Goal: Task Accomplishment & Management: Manage account settings

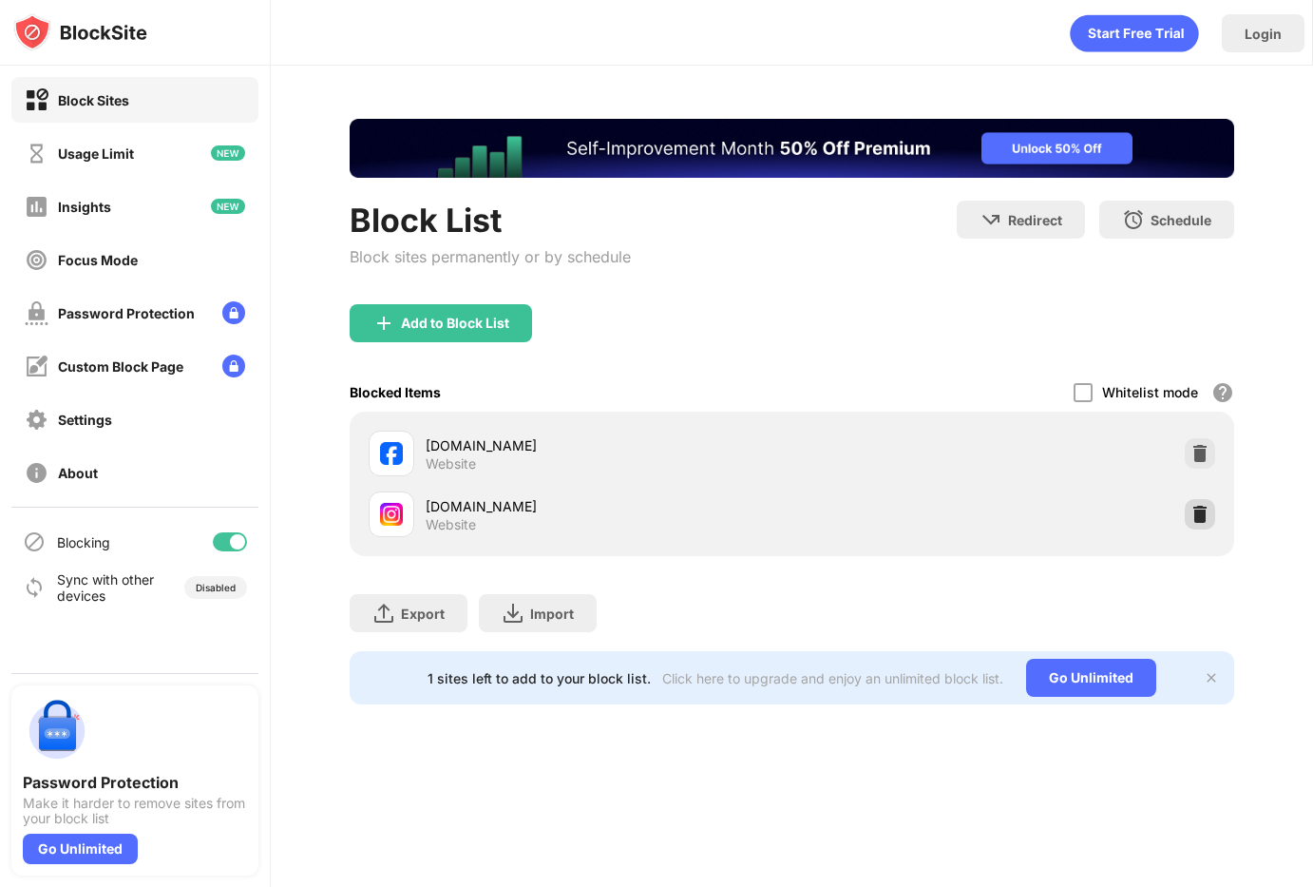
click at [1209, 521] on img at bounding box center [1200, 514] width 19 height 19
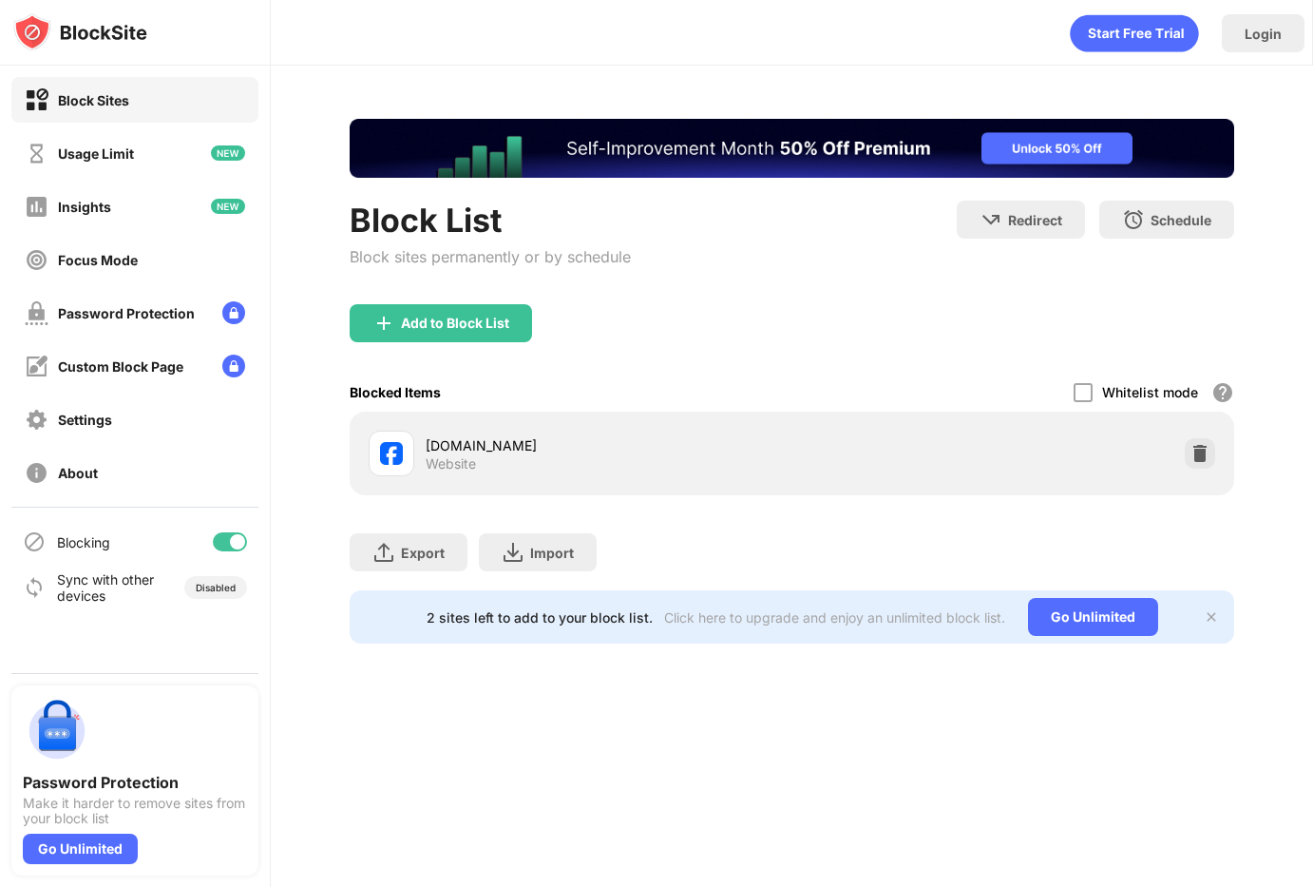
click at [507, 334] on div "Add to Block List" at bounding box center [441, 323] width 182 height 38
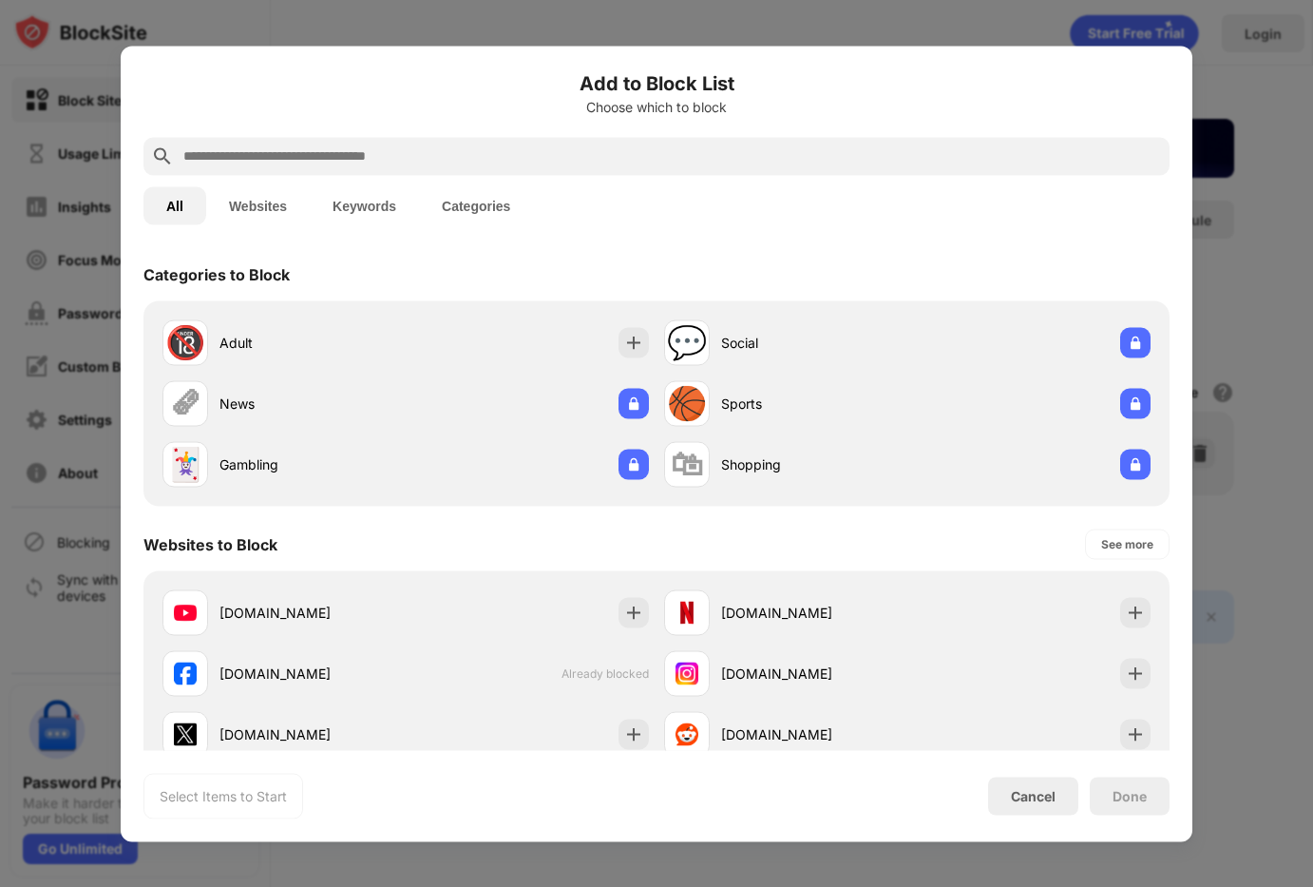
click at [613, 173] on div at bounding box center [656, 156] width 1026 height 38
click at [620, 162] on input "text" at bounding box center [671, 155] width 981 height 23
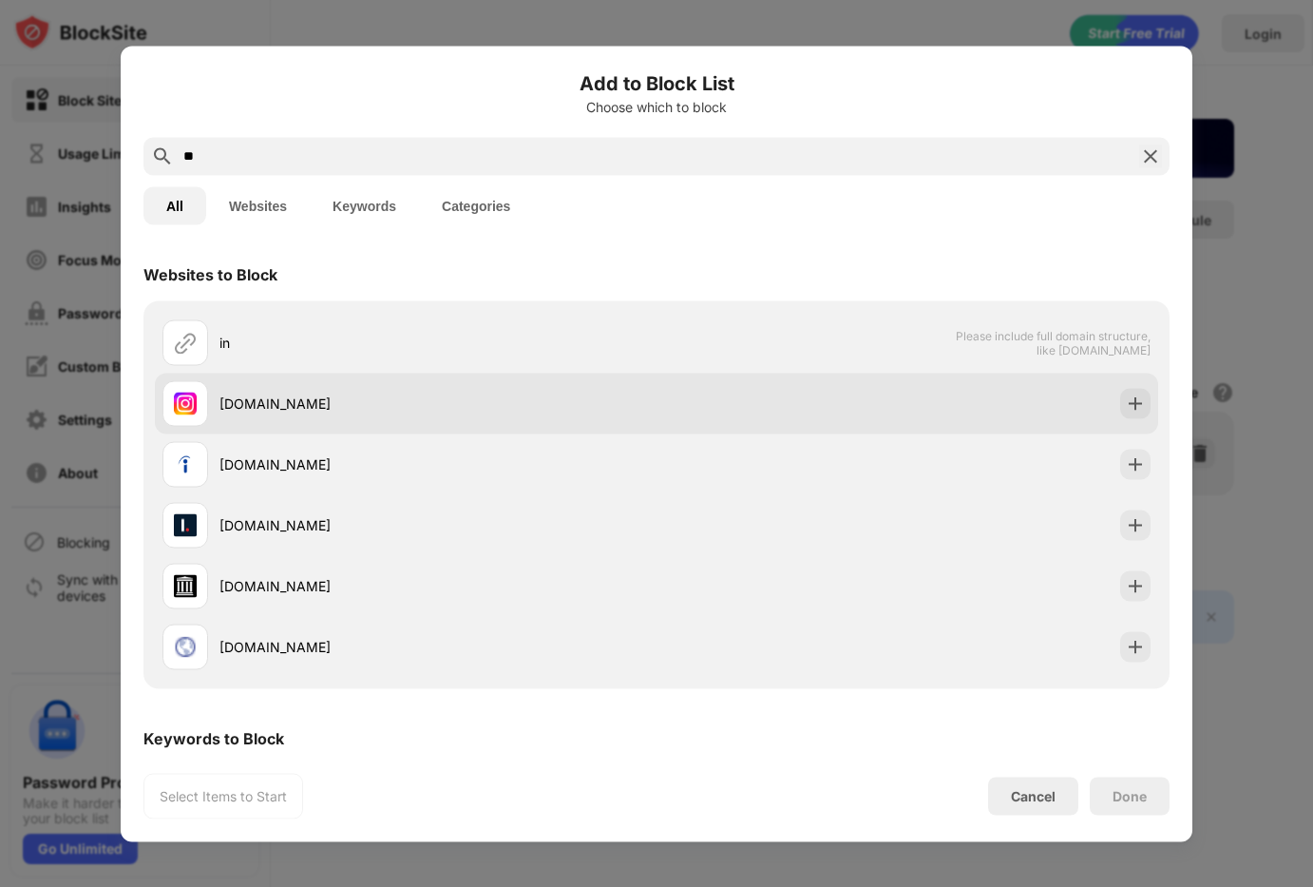
type input "**"
click at [344, 391] on div "[DOMAIN_NAME]" at bounding box center [409, 403] width 494 height 46
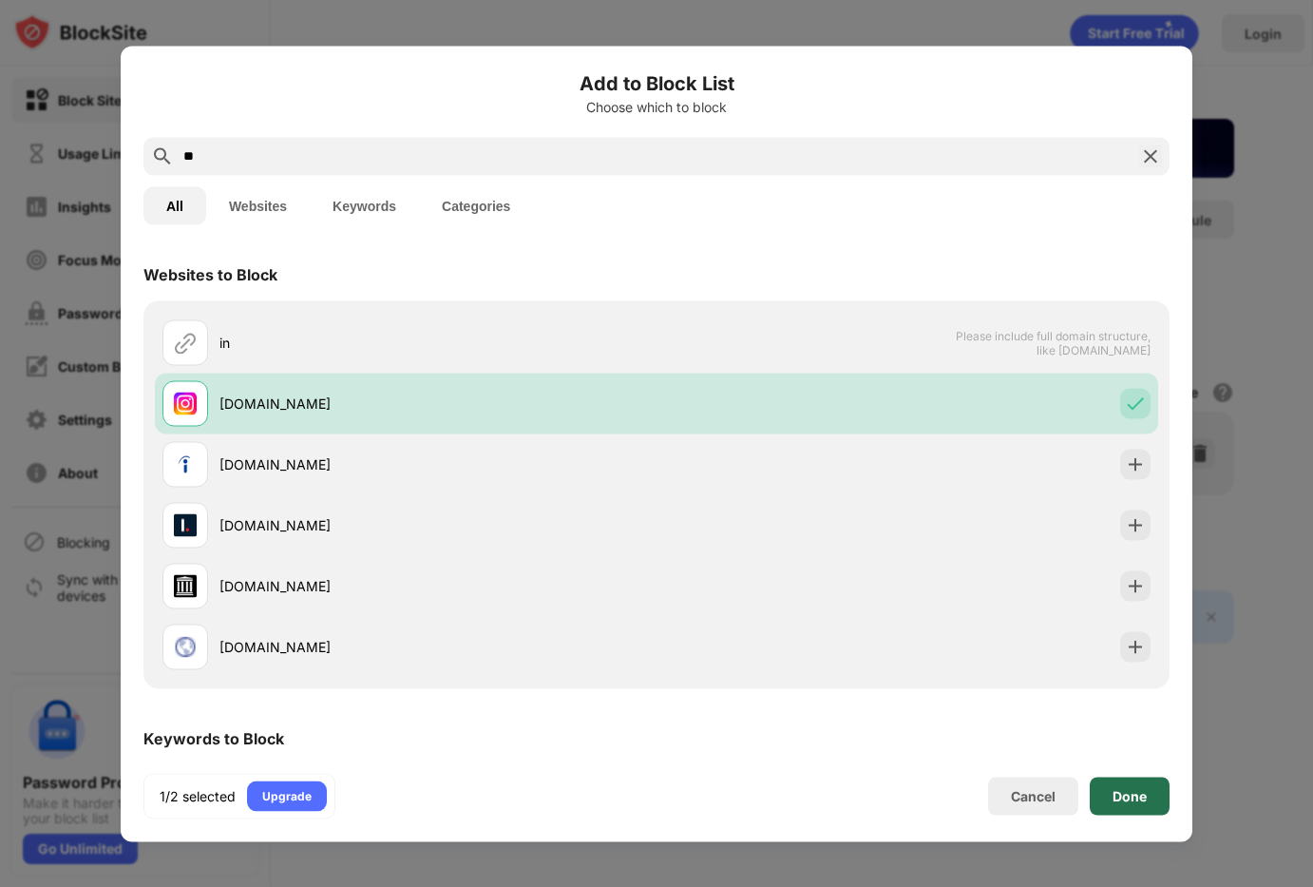
click at [1119, 782] on div "Done" at bounding box center [1130, 795] width 80 height 38
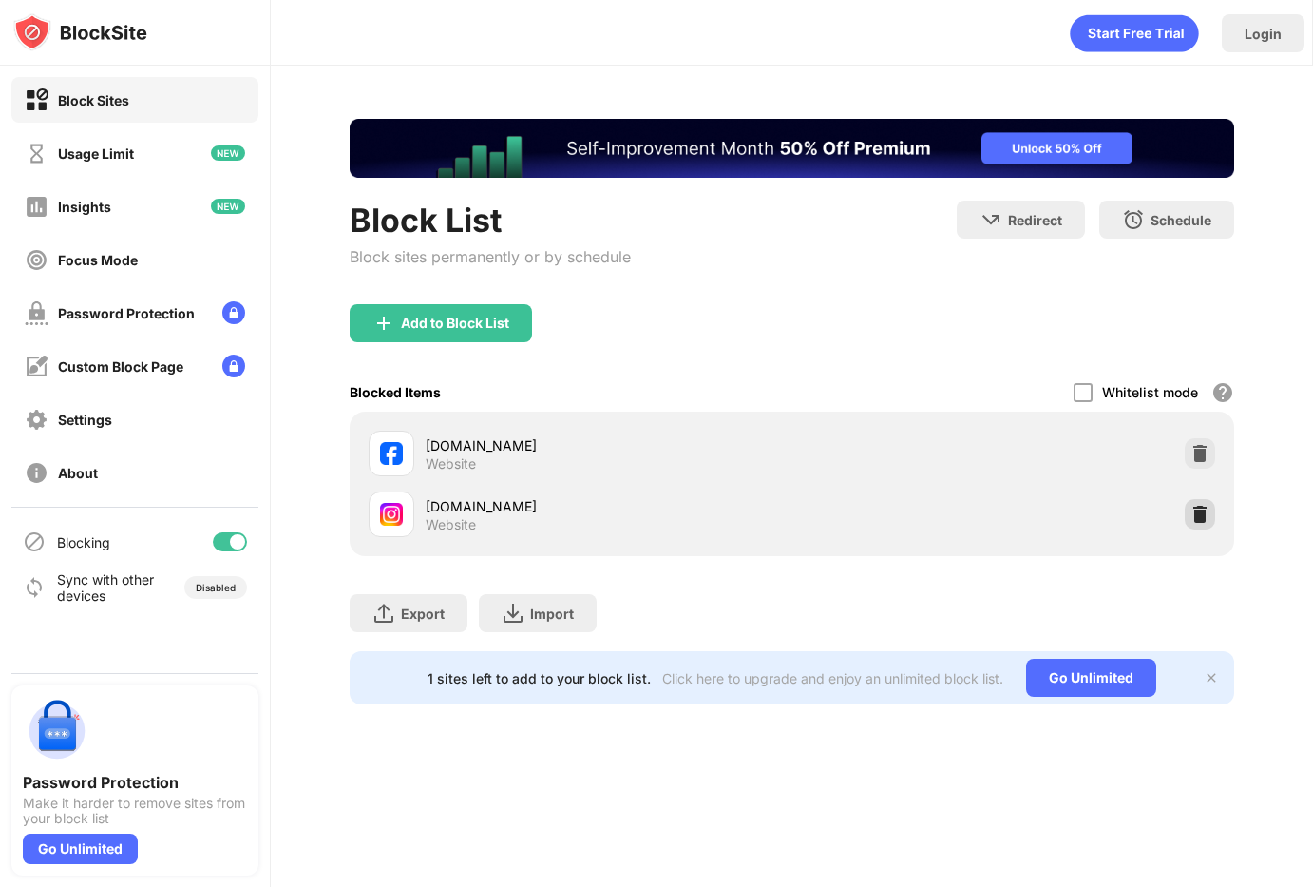
click at [1194, 510] on img at bounding box center [1200, 514] width 19 height 19
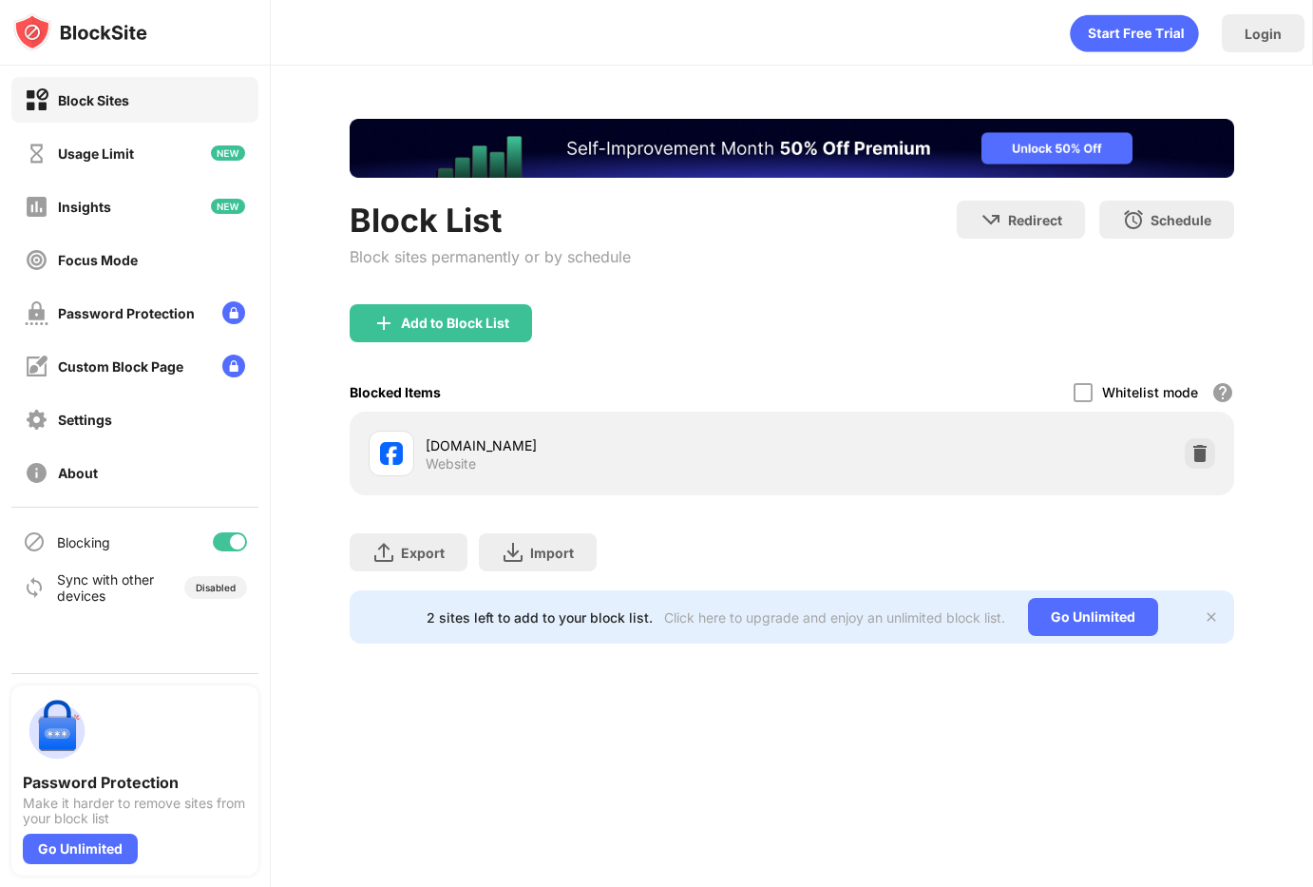
click at [427, 302] on div "Block List Block sites permanently or by schedule" at bounding box center [490, 253] width 281 height 104
click at [427, 309] on div "Add to Block List" at bounding box center [441, 323] width 182 height 38
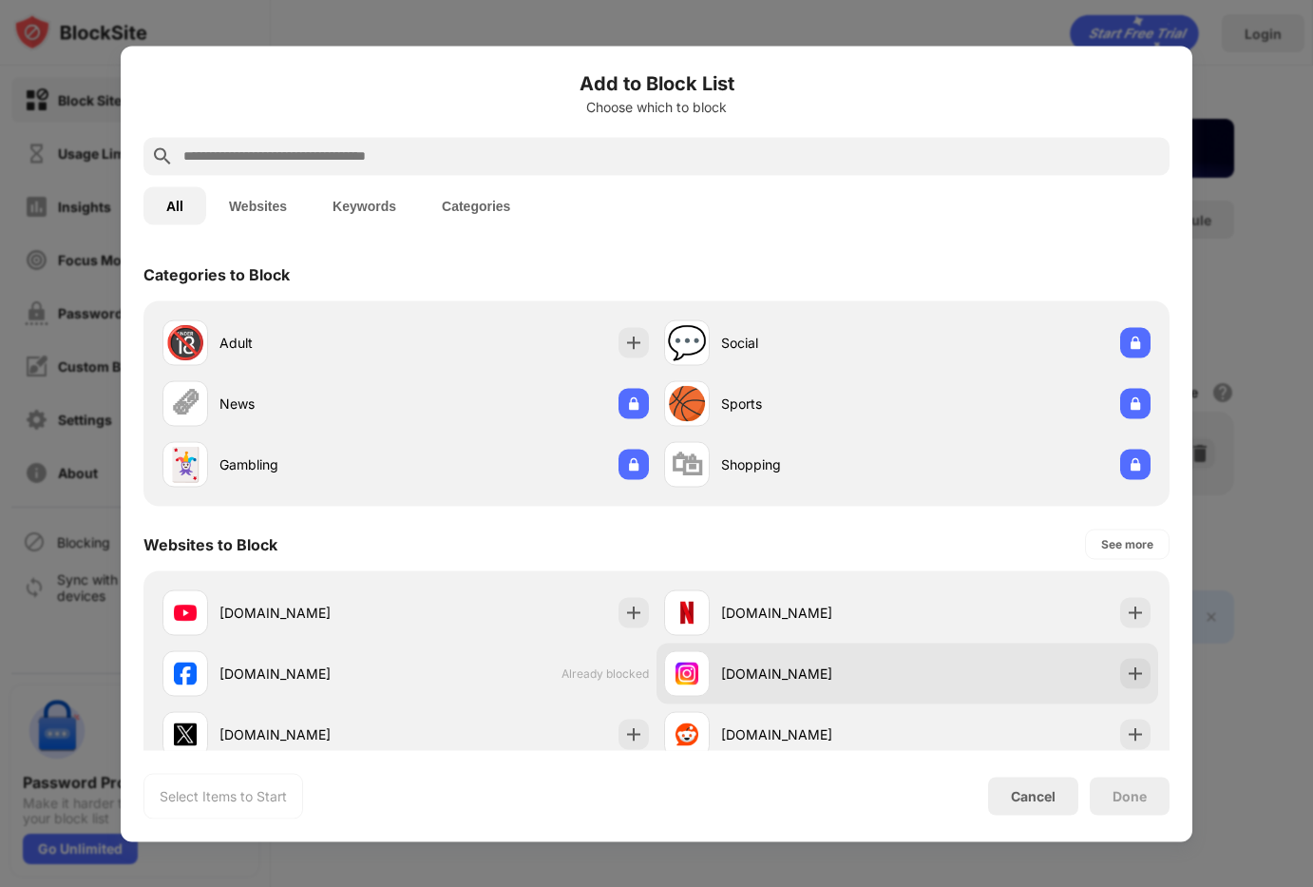
click at [726, 667] on div "[DOMAIN_NAME]" at bounding box center [814, 673] width 186 height 20
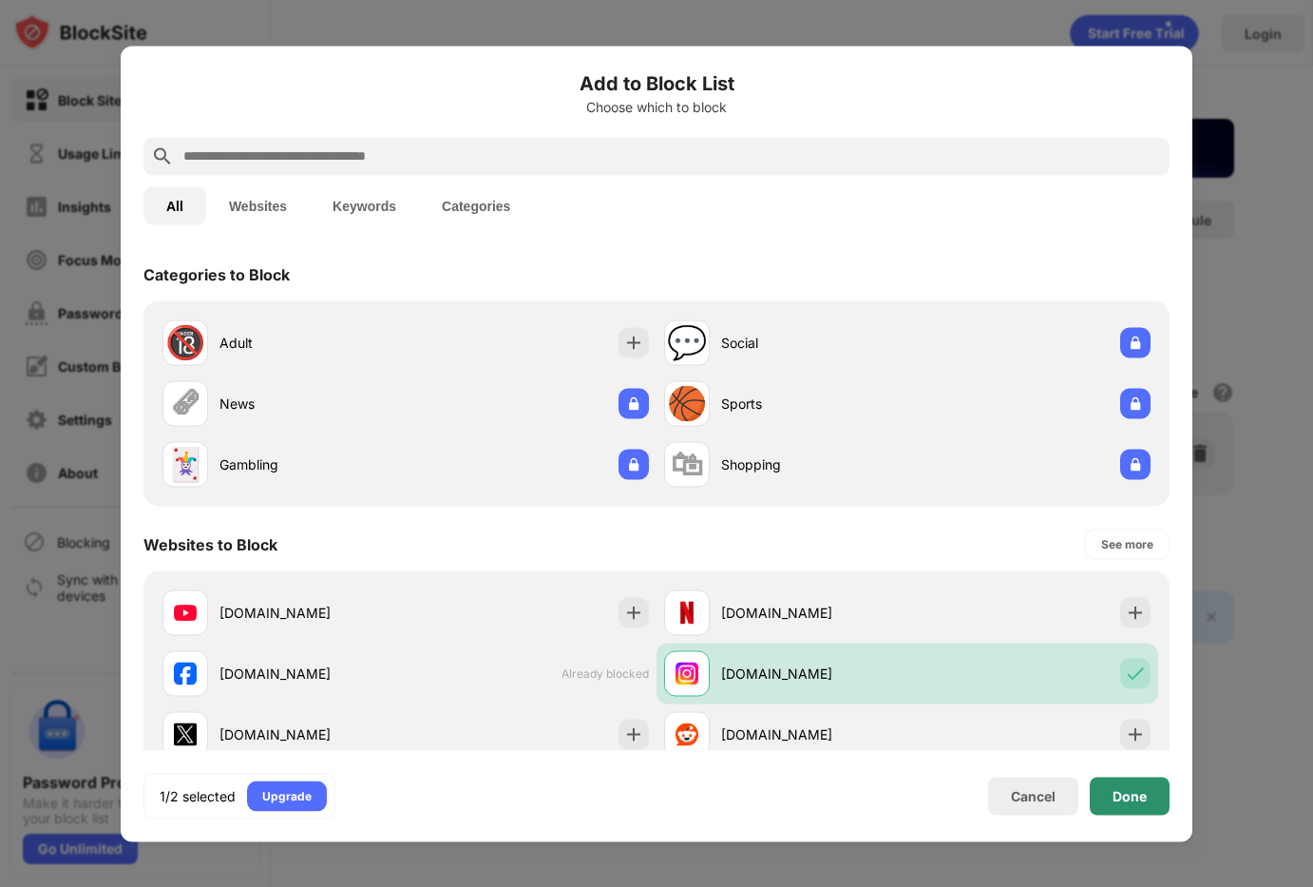
click at [1130, 806] on div "Done" at bounding box center [1130, 795] width 80 height 38
